Goal: Find specific page/section: Find specific page/section

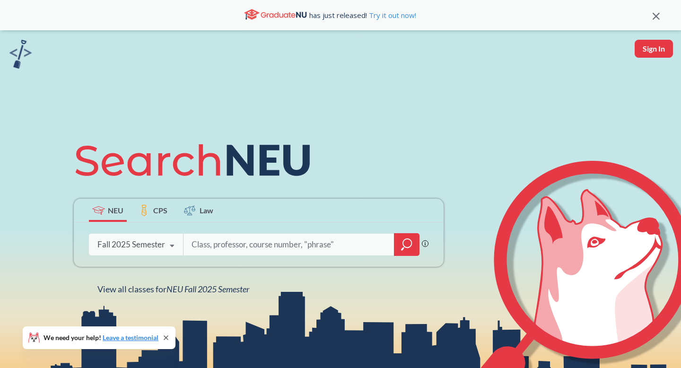
click at [142, 252] on div "Fall 2025 Semester Fall 2025 Semester Summer 2 2025 Semester Summer Full 2025 S…" at bounding box center [136, 245] width 94 height 24
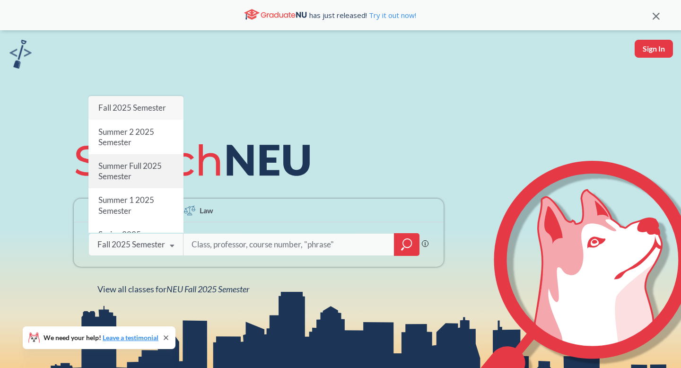
scroll to position [41, 0]
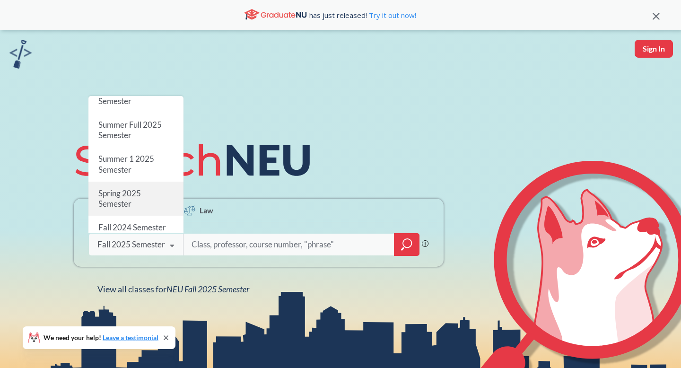
click at [135, 196] on span "Spring 2025 Semester" at bounding box center [119, 198] width 43 height 20
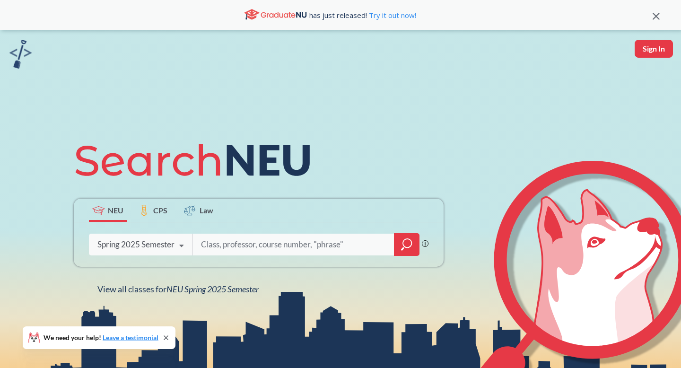
click at [409, 243] on icon "magnifying glass" at bounding box center [406, 244] width 11 height 13
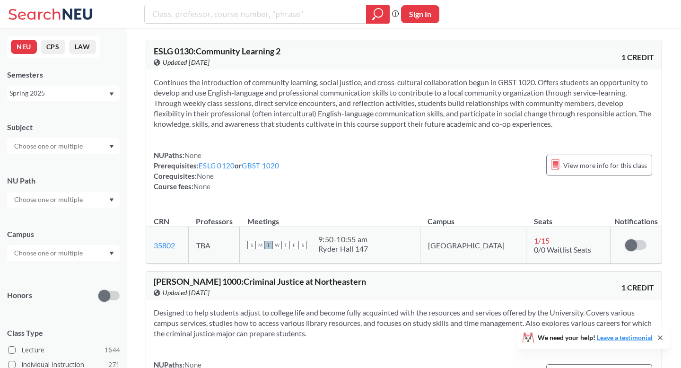
click at [63, 145] on input "text" at bounding box center [48, 145] width 79 height 11
click at [71, 174] on p "Computer Science" at bounding box center [65, 172] width 107 height 9
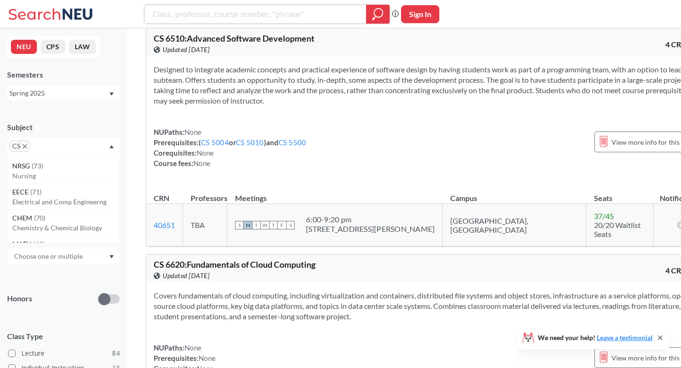
scroll to position [22250, 0]
